Goal: Information Seeking & Learning: Learn about a topic

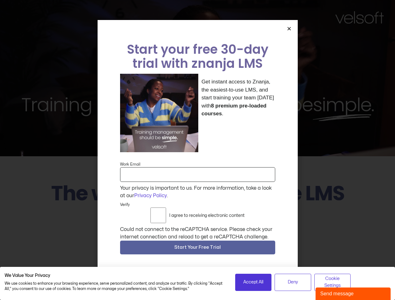
click at [197, 150] on div "Get instant access to Znanja, the easiest-to-use LMS, and start training your t…" at bounding box center [197, 113] width 155 height 79
click at [289, 31] on icon "Close" at bounding box center [289, 28] width 5 height 5
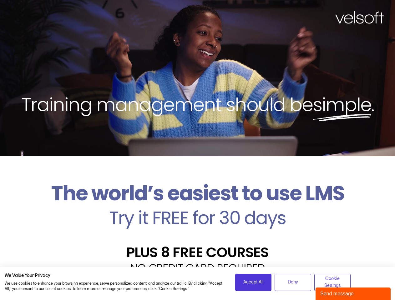
click at [198, 249] on h2 "PLUS 8 FREE COURSES" at bounding box center [198, 253] width 386 height 14
click at [253, 282] on span "Accept All" at bounding box center [253, 282] width 20 height 7
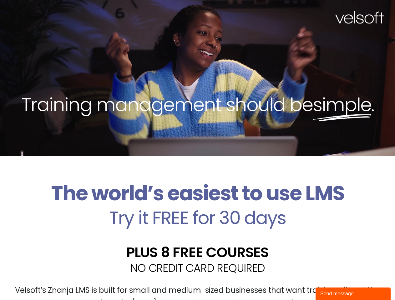
click at [293, 282] on div "Velsoft’s Znanja LMS is built for small and medium-sized businesses that want t…" at bounding box center [198, 300] width 386 height 46
click at [333, 282] on div "Velsoft’s Znanja LMS is built for small and medium-sized businesses that want t…" at bounding box center [198, 300] width 386 height 46
click at [353, 294] on div "Send message" at bounding box center [353, 294] width 66 height 8
